Goal: Task Accomplishment & Management: Manage account settings

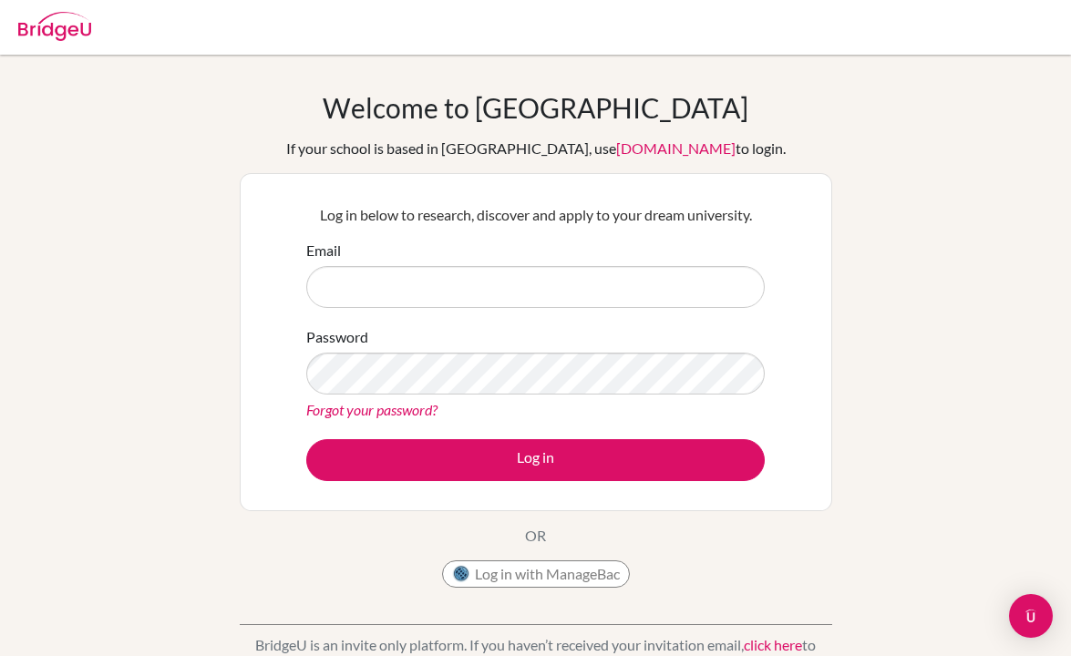
scroll to position [315, 0]
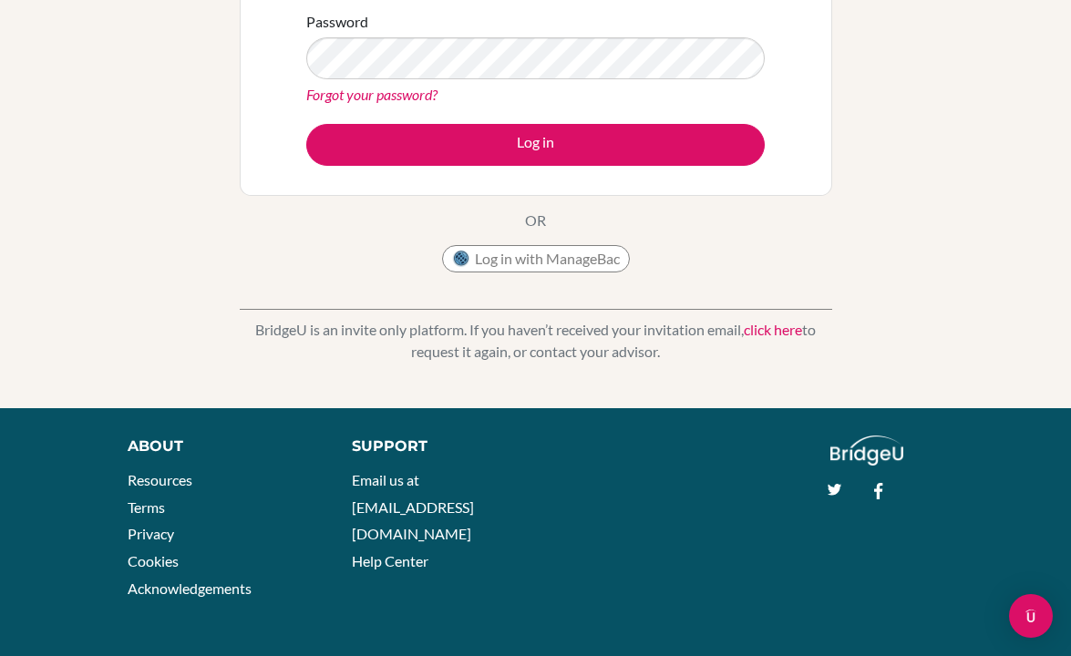
click at [765, 334] on link "click here" at bounding box center [773, 329] width 58 height 17
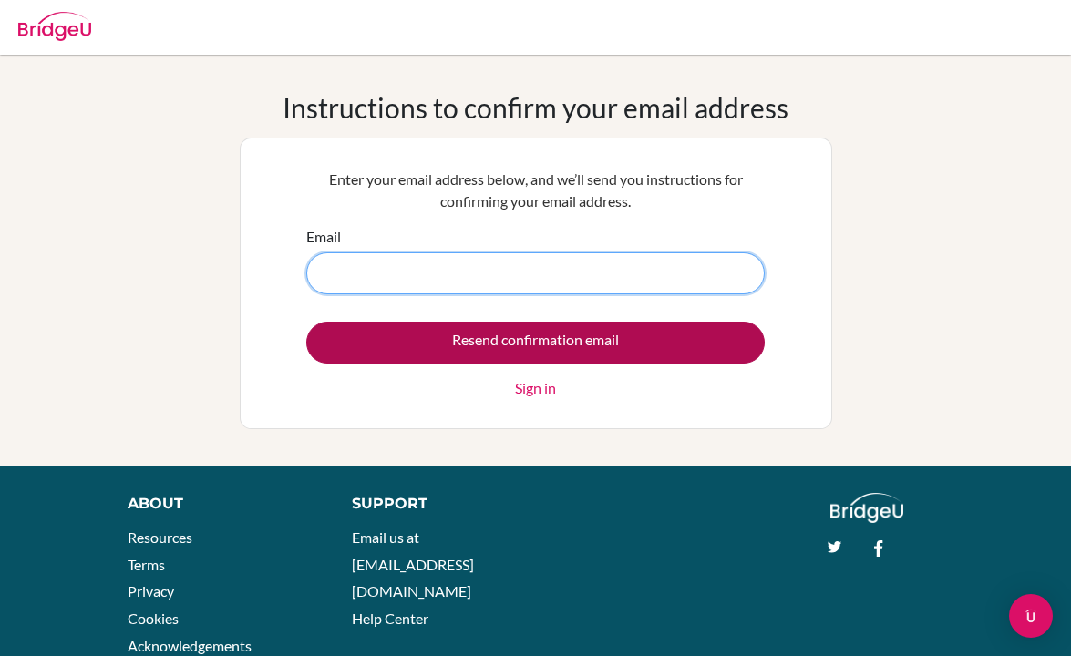
paste input "[EMAIL_ADDRESS][DOMAIN_NAME]"
type input "[EMAIL_ADDRESS][DOMAIN_NAME]"
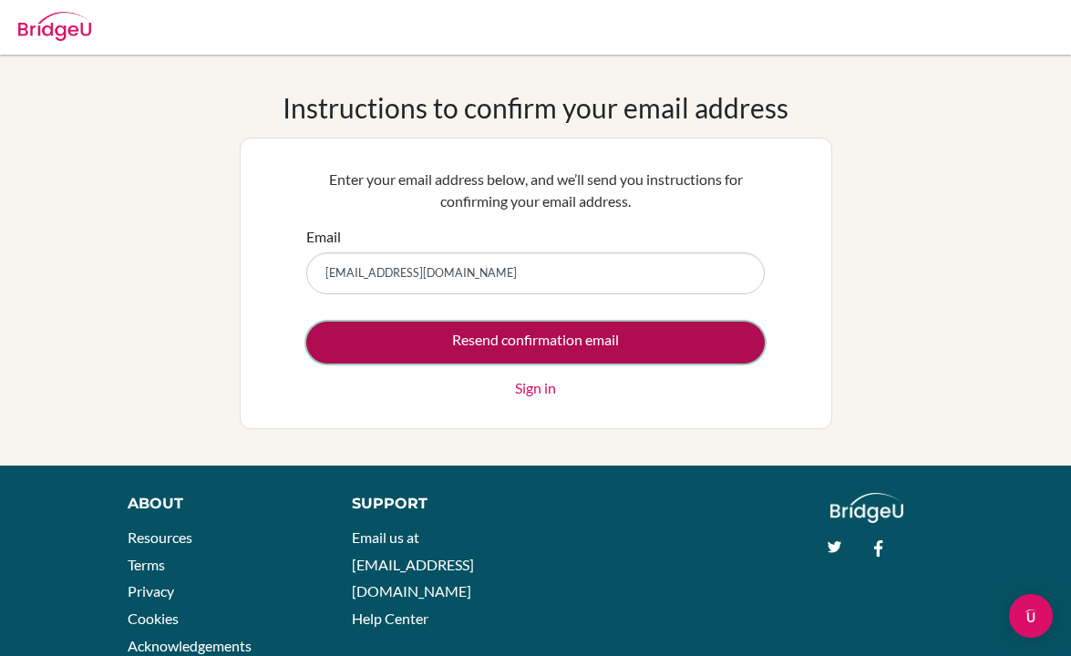
click at [499, 335] on input "Resend confirmation email" at bounding box center [535, 343] width 458 height 42
